Goal: Task Accomplishment & Management: Manage account settings

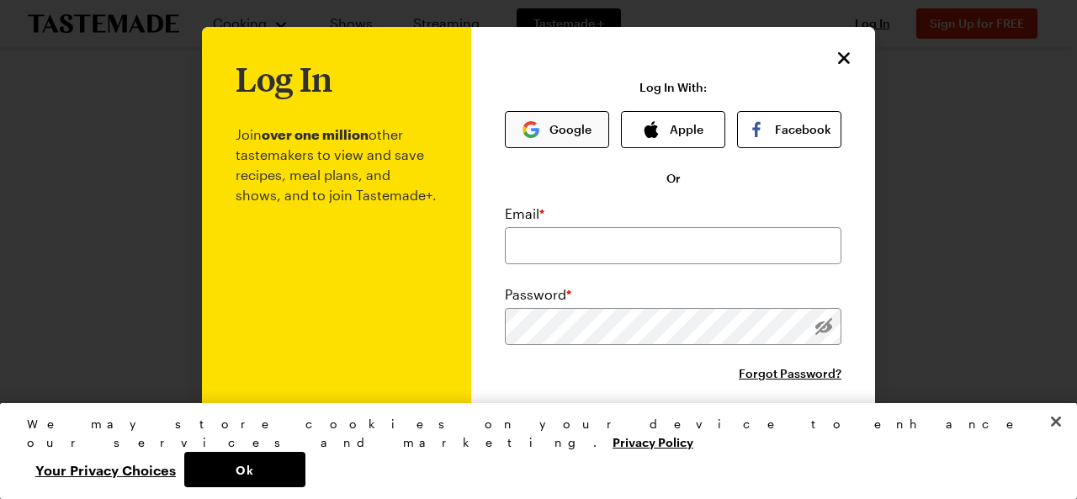
click at [562, 133] on button "Google" at bounding box center [557, 129] width 104 height 37
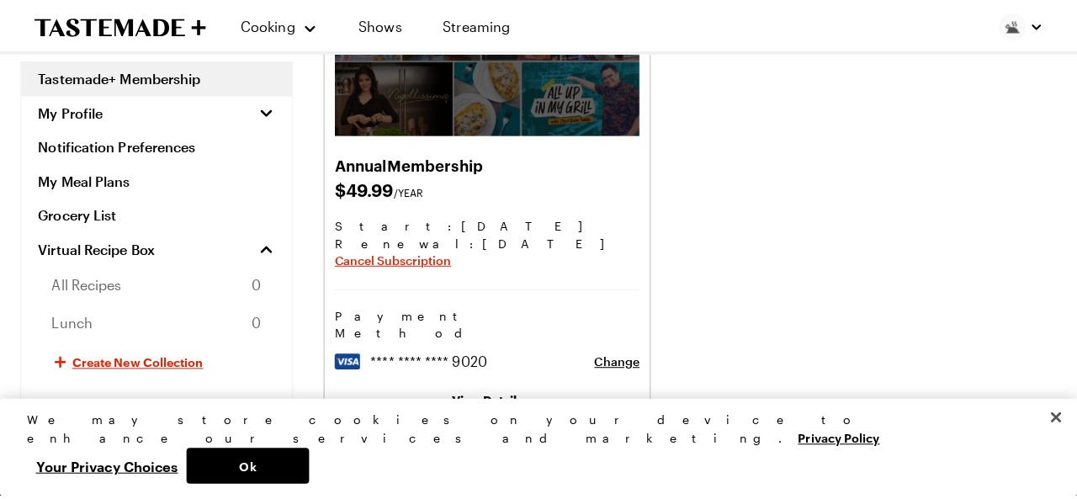
scroll to position [216, 0]
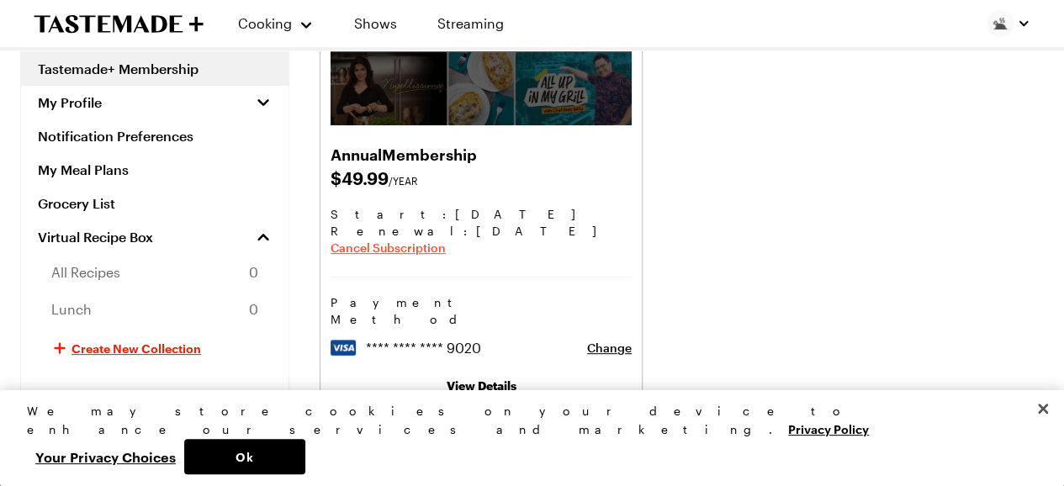
click at [398, 249] on span "Cancel Subscription" at bounding box center [388, 248] width 115 height 17
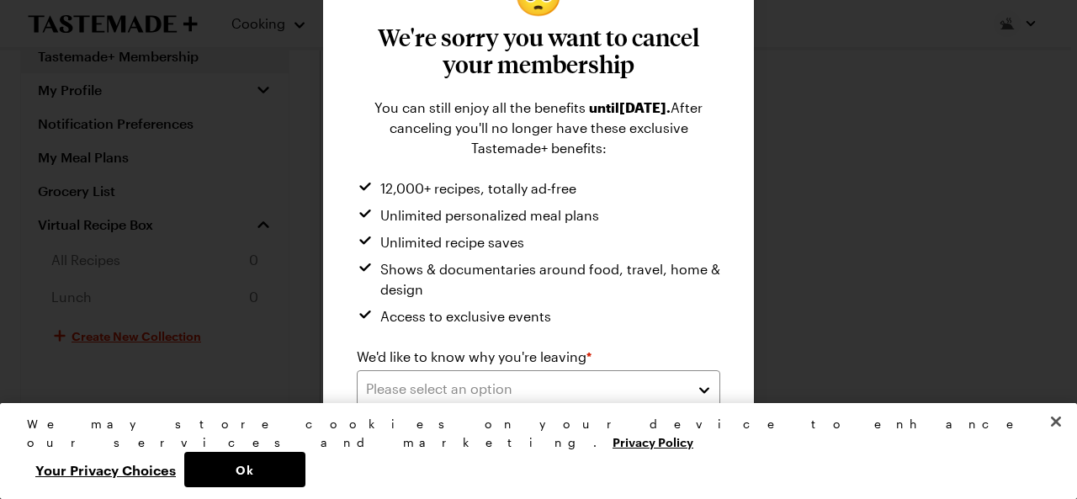
scroll to position [89, 0]
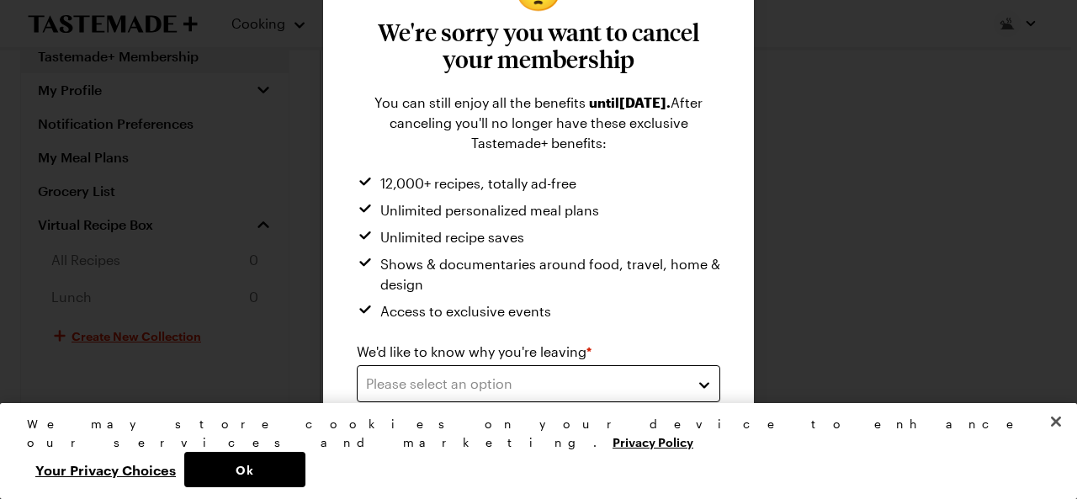
click at [495, 384] on div "Please select an option" at bounding box center [526, 384] width 320 height 20
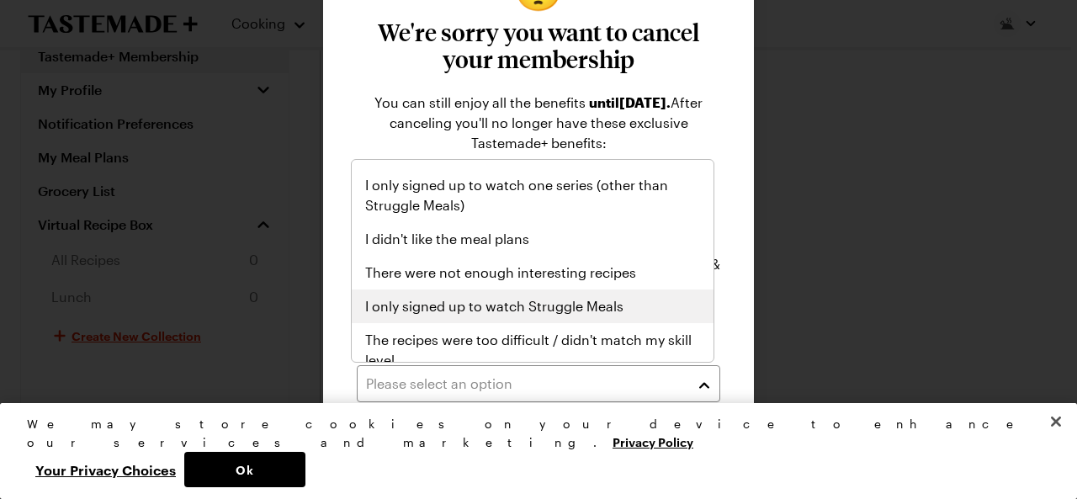
scroll to position [95, 0]
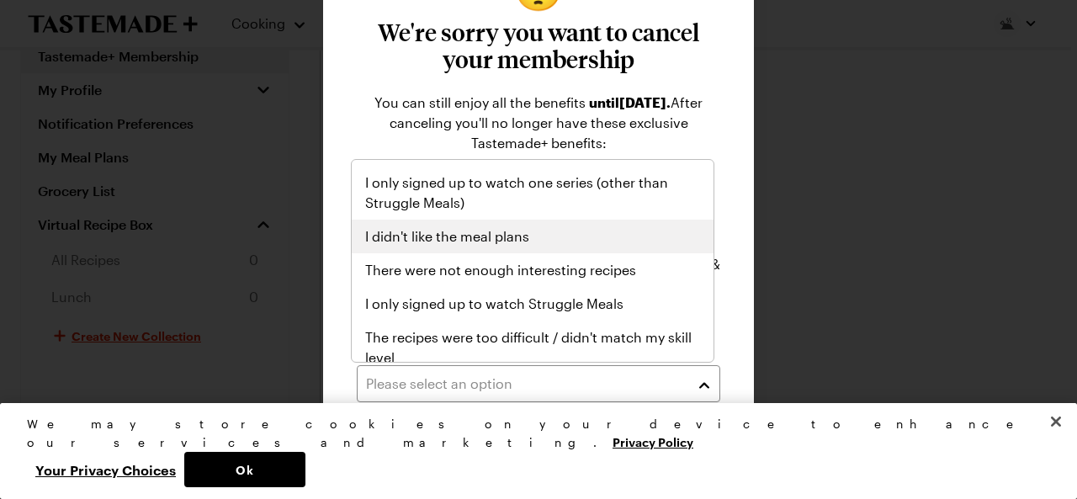
click at [508, 231] on span "I didn't like the meal plans" at bounding box center [447, 236] width 164 height 20
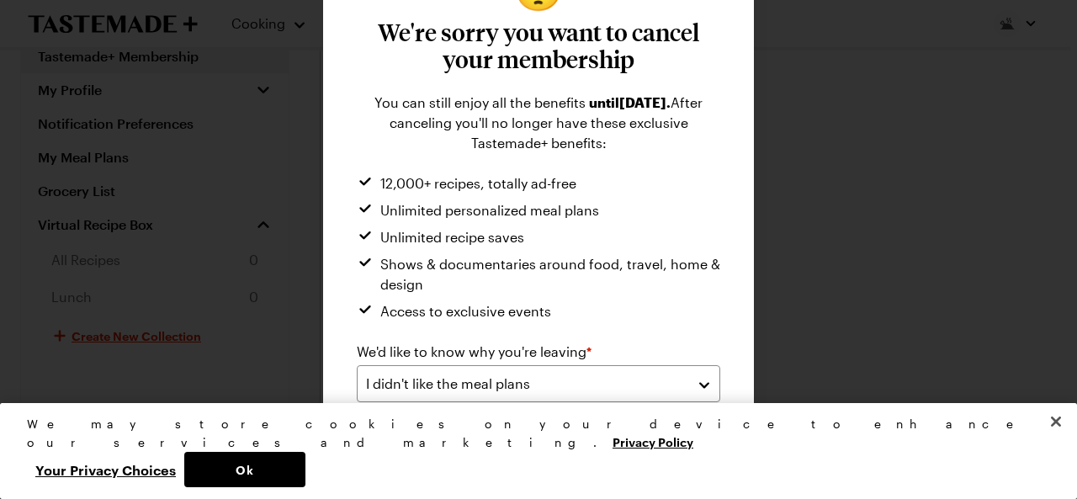
click at [562, 437] on button "Submit" at bounding box center [631, 454] width 178 height 37
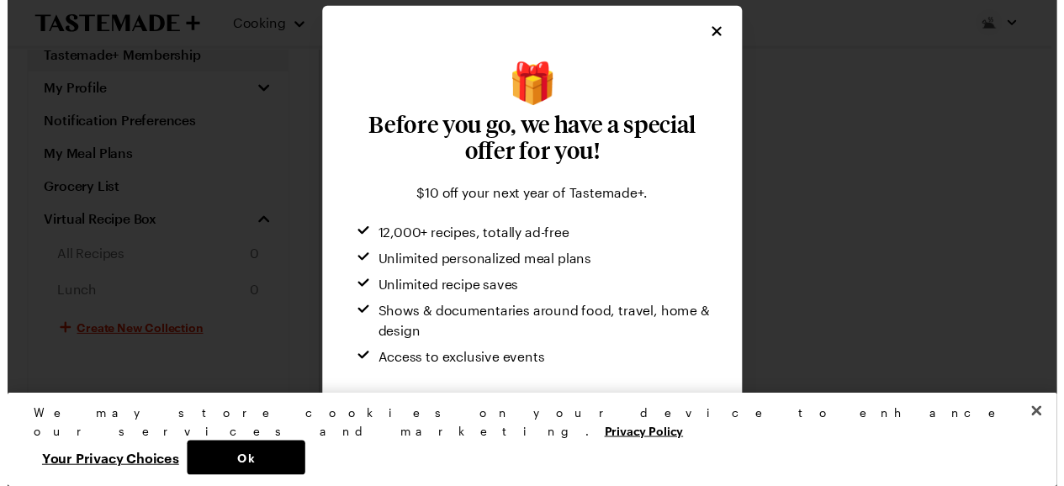
scroll to position [0, 0]
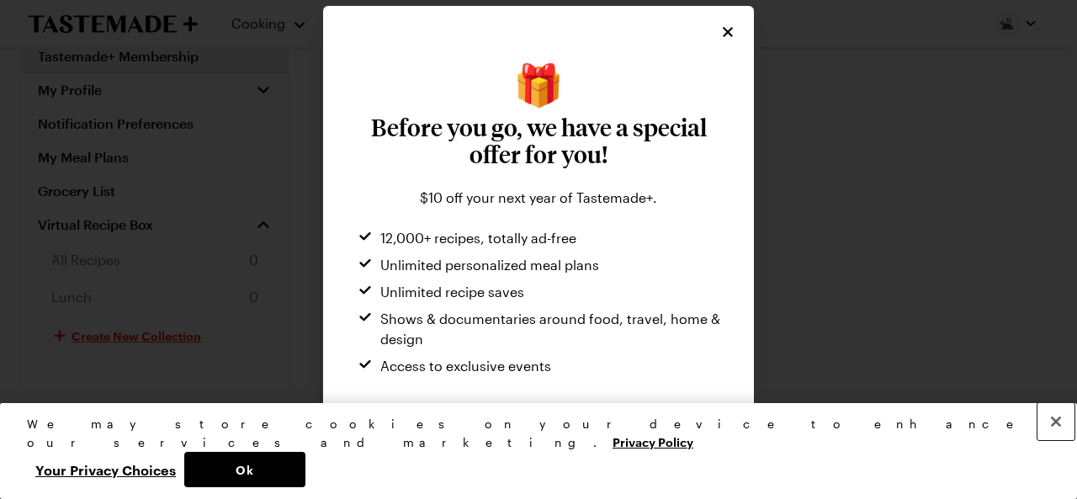
click at [1052, 440] on button "Close" at bounding box center [1055, 421] width 37 height 37
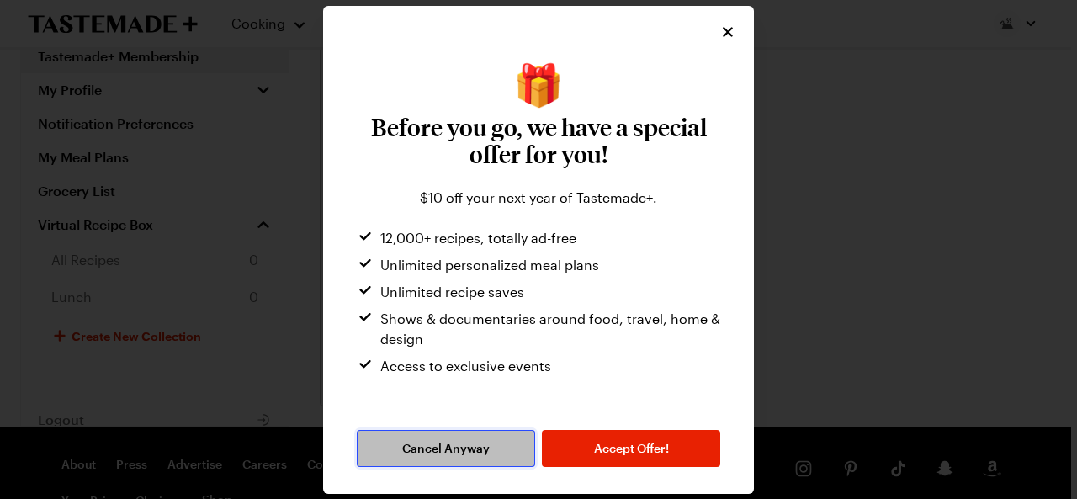
click at [472, 446] on span "Cancel Anyway" at bounding box center [445, 448] width 87 height 17
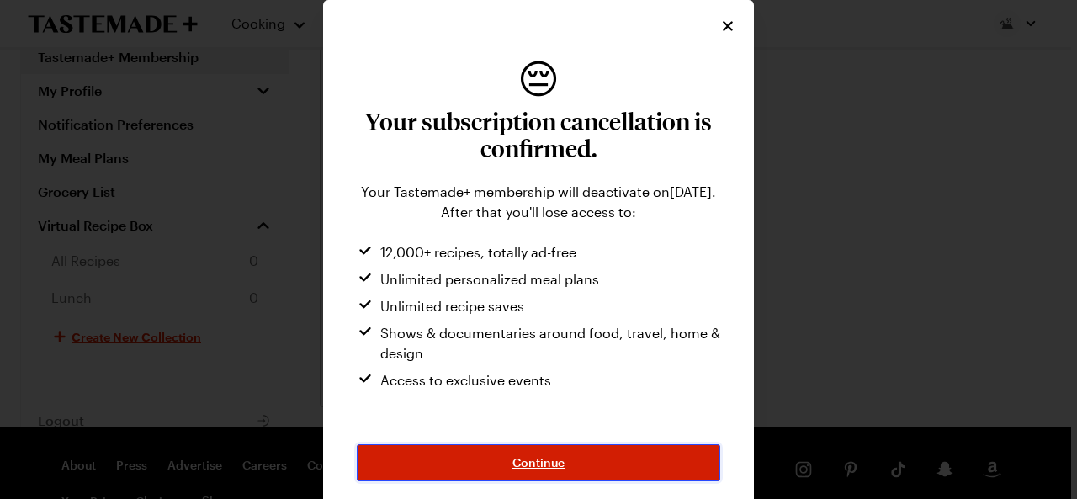
click at [491, 458] on button "Continue" at bounding box center [538, 462] width 363 height 37
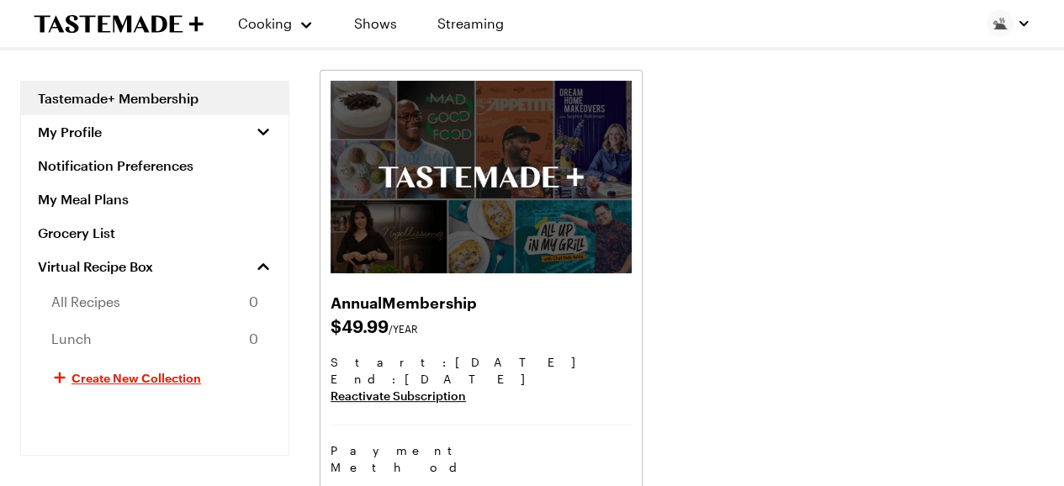
scroll to position [51, 0]
